Goal: Information Seeking & Learning: Learn about a topic

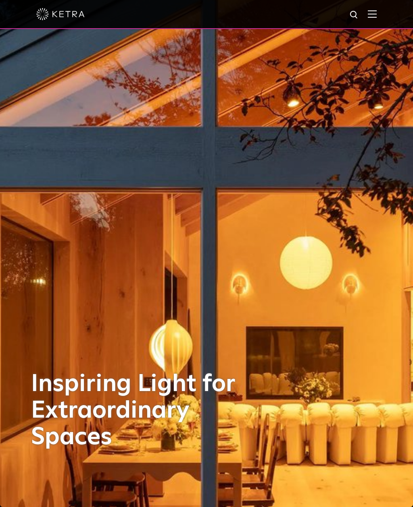
click at [369, 18] on span at bounding box center [371, 14] width 9 height 8
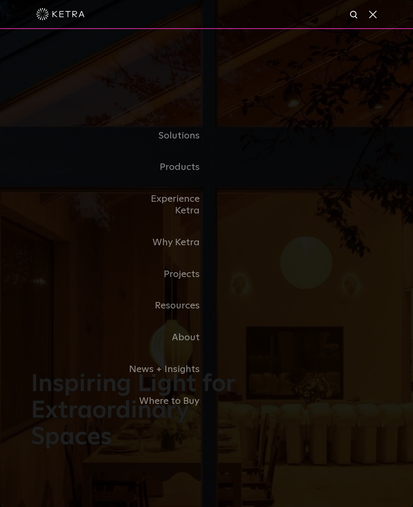
click at [0, 0] on link "Residential Products" at bounding box center [0, 0] width 0 height 0
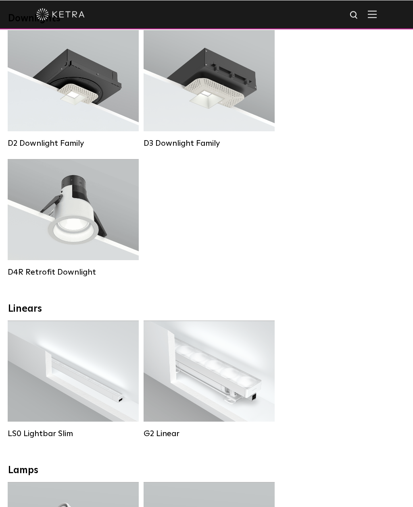
scroll to position [122, 0]
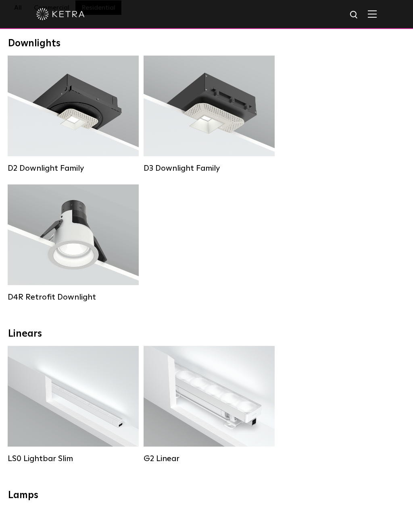
click at [92, 145] on span "Lutron Clear Connect Type X" at bounding box center [85, 144] width 76 height 6
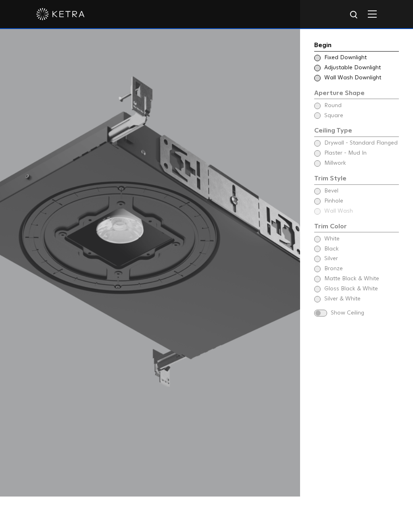
scroll to position [911, 0]
click at [365, 142] on div "Begin Choose Aperture Shape Fixed Downlight Choose Aperture Shape Adjustable Do…" at bounding box center [356, 179] width 85 height 279
click at [345, 55] on span "Fixed Downlight" at bounding box center [361, 58] width 74 height 8
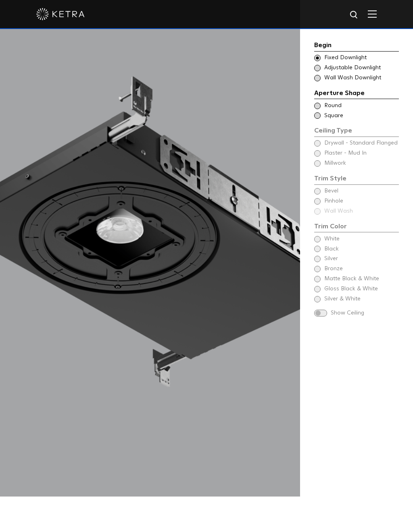
click at [359, 66] on span "Adjustable Downlight" at bounding box center [361, 68] width 74 height 8
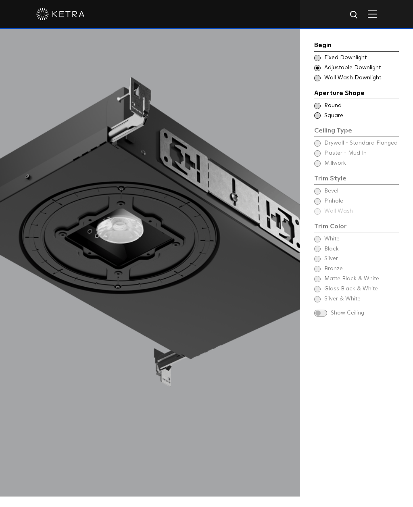
click at [331, 106] on span "Round" at bounding box center [361, 106] width 74 height 8
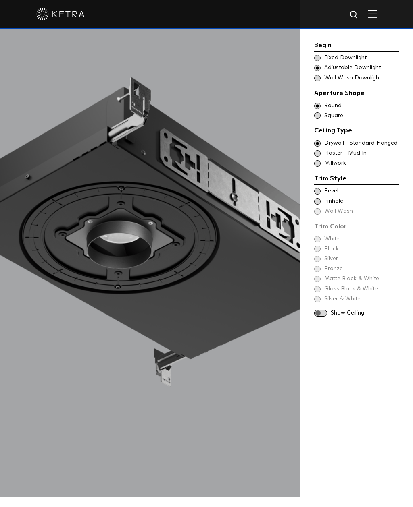
click at [335, 116] on span "Square" at bounding box center [361, 116] width 74 height 8
click at [370, 143] on span "Drywall - Standard Flanged" at bounding box center [361, 143] width 74 height 8
click at [351, 152] on span "Plaster - Mud In" at bounding box center [361, 153] width 74 height 8
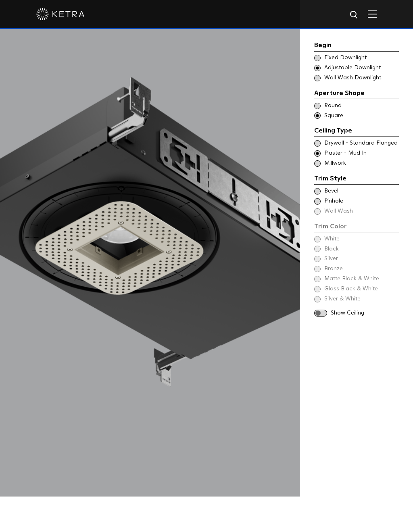
click at [338, 141] on span "Drywall - Standard Flanged" at bounding box center [361, 143] width 74 height 8
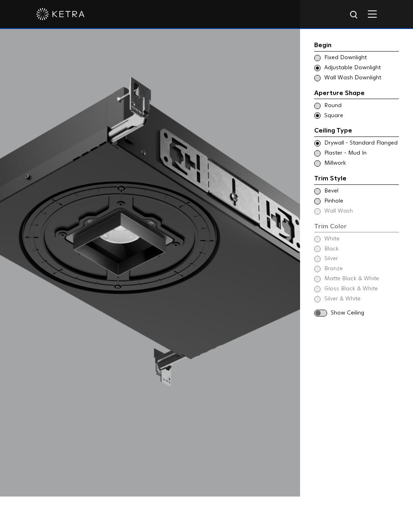
click at [338, 154] on span "Plaster - Mud In" at bounding box center [361, 153] width 74 height 8
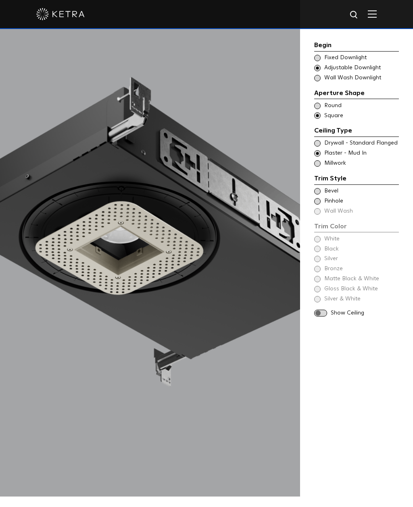
click at [320, 191] on div "Trim Color - Square - Flangeless Bevel" at bounding box center [356, 191] width 85 height 8
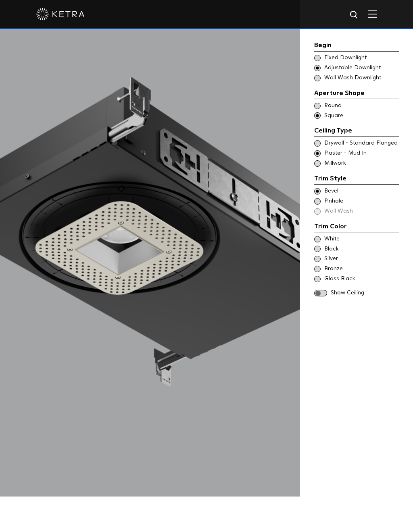
click at [334, 197] on span "Pinhole" at bounding box center [361, 201] width 74 height 8
click at [328, 191] on span "Bevel" at bounding box center [361, 191] width 74 height 8
